Goal: Task Accomplishment & Management: Manage account settings

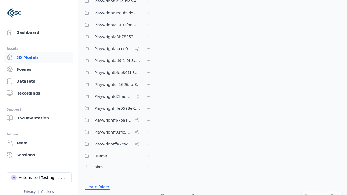
click at [95, 187] on link "Create folder" at bounding box center [97, 186] width 25 height 5
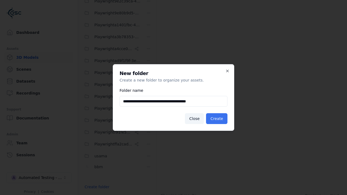
type input "**********"
click at [218, 119] on button "Create" at bounding box center [216, 118] width 21 height 11
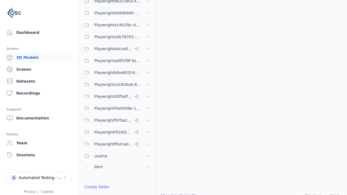
click at [95, 192] on button "Done editing" at bounding box center [96, 197] width 31 height 10
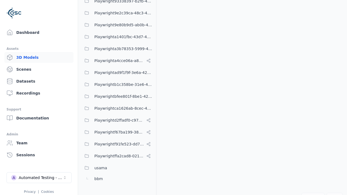
scroll to position [238, 0]
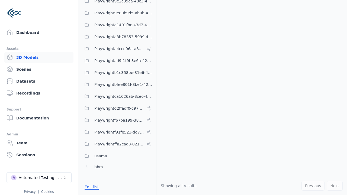
click at [91, 187] on button "Edit list" at bounding box center [91, 187] width 21 height 10
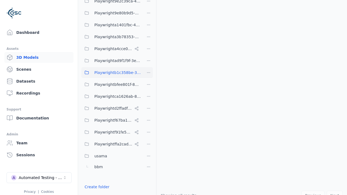
click at [149, 73] on html "Support Dashboard Assets 3D Models Scenes Datasets Recordings Support Documenta…" at bounding box center [173, 97] width 347 height 195
click at [149, 92] on div "Rename" at bounding box center [151, 92] width 36 height 9
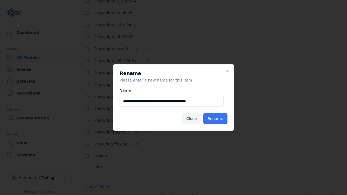
click at [172, 101] on input "**********" at bounding box center [172, 101] width 104 height 11
type input "**********"
click at [216, 119] on button "Rename" at bounding box center [215, 118] width 24 height 11
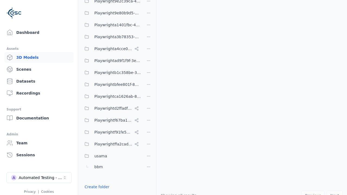
click at [95, 192] on button "Done editing" at bounding box center [96, 197] width 31 height 10
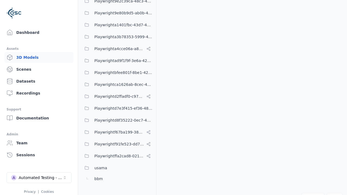
scroll to position [250, 0]
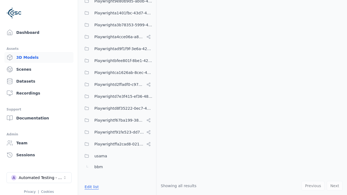
click at [91, 187] on button "Edit list" at bounding box center [91, 187] width 21 height 10
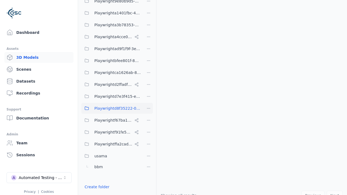
click at [149, 109] on html "Support Dashboard Assets 3D Models Scenes Datasets Recordings Support Documenta…" at bounding box center [173, 97] width 347 height 195
click at [149, 137] on div "Delete" at bounding box center [151, 137] width 36 height 9
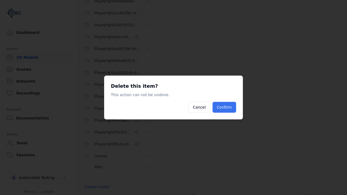
click at [225, 107] on button "Confirm" at bounding box center [225, 107] width 24 height 11
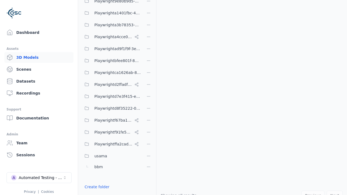
click at [95, 192] on button "Done editing" at bounding box center [96, 197] width 31 height 10
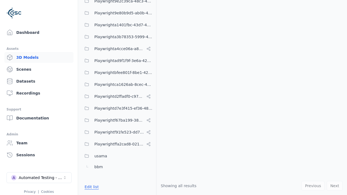
scroll to position [226, 0]
